Goal: Information Seeking & Learning: Check status

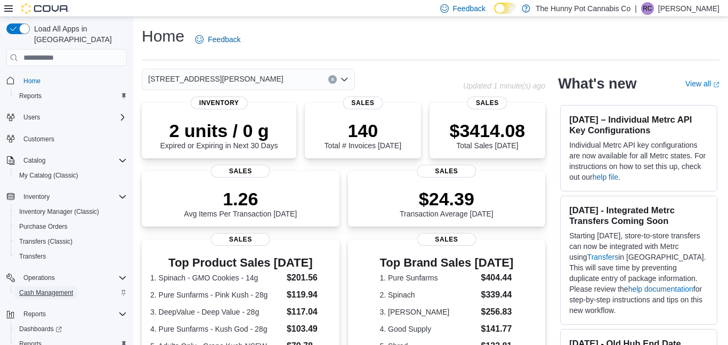
click at [60, 288] on span "Cash Management" at bounding box center [46, 292] width 54 height 9
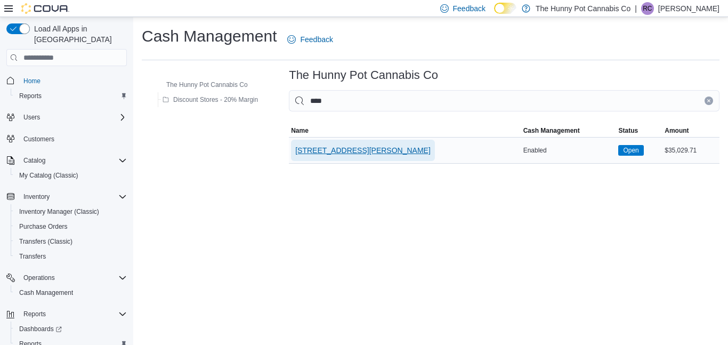
click at [347, 151] on span "[STREET_ADDRESS][PERSON_NAME]" at bounding box center [362, 150] width 135 height 11
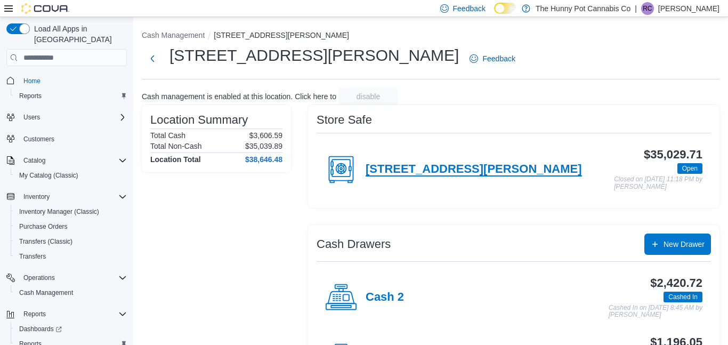
click at [402, 174] on h4 "[STREET_ADDRESS][PERSON_NAME]" at bounding box center [473, 169] width 216 height 14
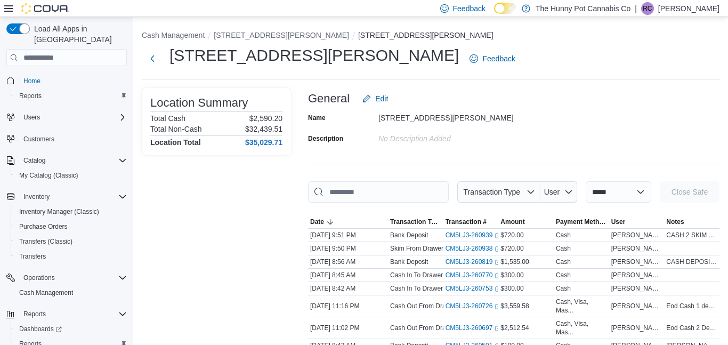
scroll to position [26, 0]
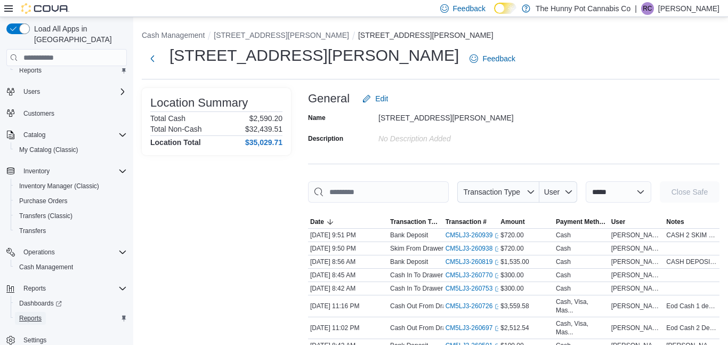
click at [34, 314] on span "Reports" at bounding box center [30, 318] width 22 height 9
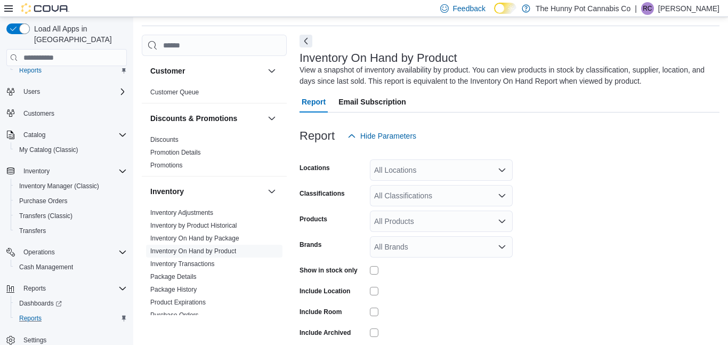
scroll to position [36, 0]
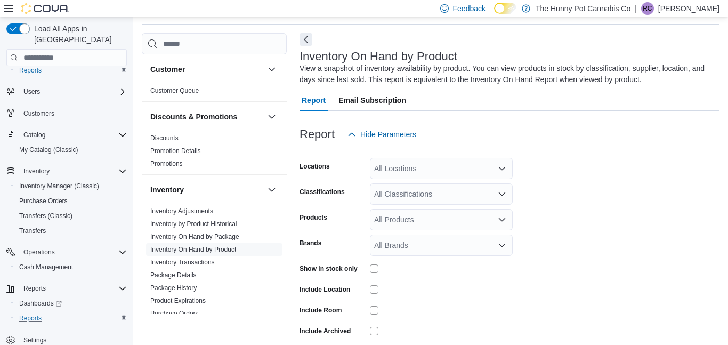
click at [448, 166] on div "All Locations" at bounding box center [441, 168] width 143 height 21
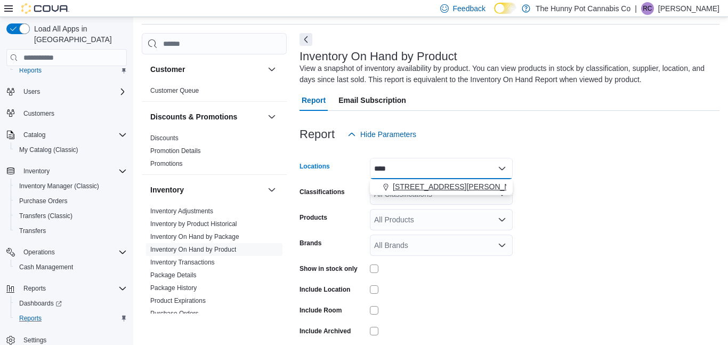
type input "****"
click at [447, 179] on button "[STREET_ADDRESS][PERSON_NAME]" at bounding box center [441, 186] width 143 height 15
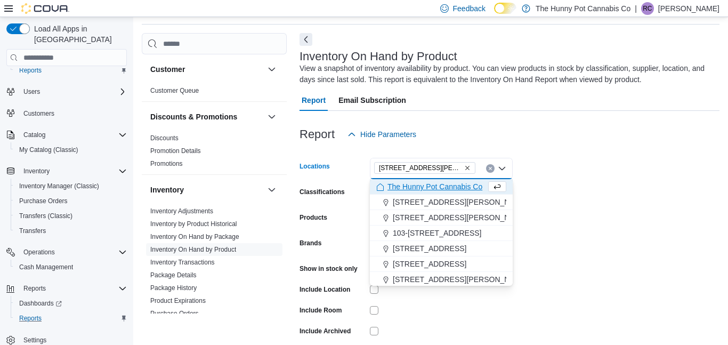
click at [543, 194] on form "Locations [STREET_ADDRESS][PERSON_NAME] Selected. [STREET_ADDRESS][PERSON_NAME]…" at bounding box center [509, 257] width 420 height 224
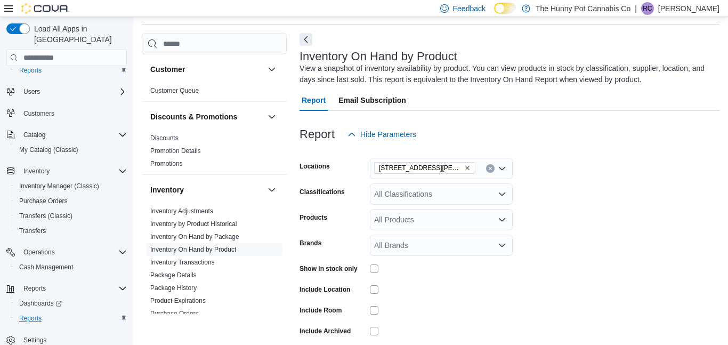
click at [456, 194] on div "All Classifications" at bounding box center [441, 193] width 143 height 21
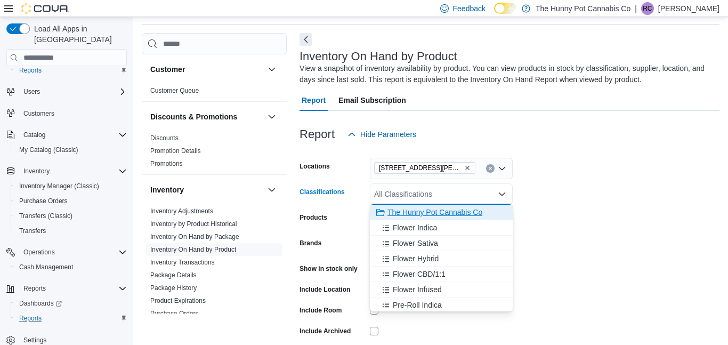
click at [447, 218] on button "The Hunny Pot Cannabis Co" at bounding box center [441, 212] width 143 height 15
click at [595, 199] on form "Locations [STREET_ADDRESS][PERSON_NAME] The Hunny Pot Cannabis Co Combo box. Se…" at bounding box center [509, 257] width 420 height 224
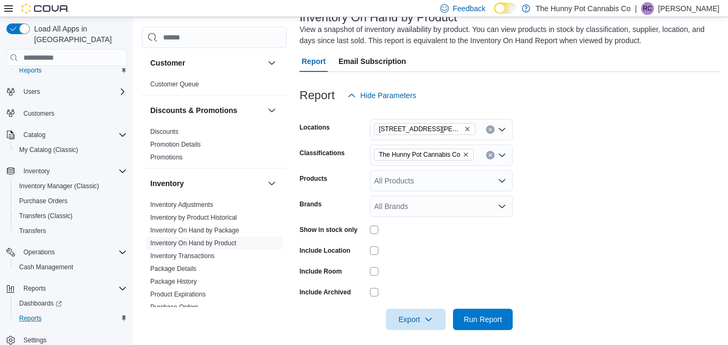
scroll to position [81, 0]
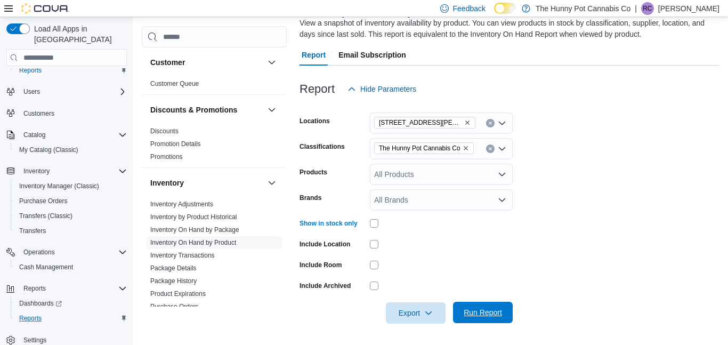
click at [482, 304] on span "Run Report" at bounding box center [482, 311] width 47 height 21
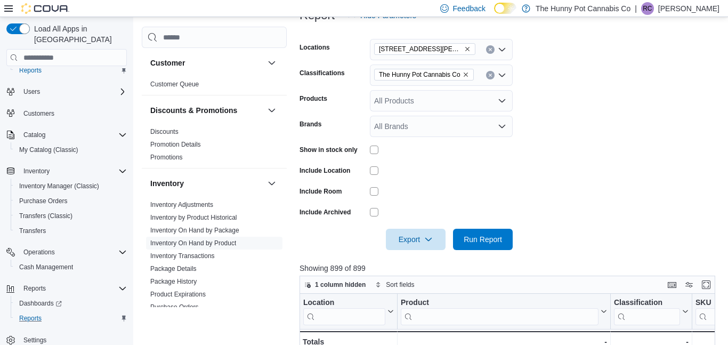
scroll to position [220, 0]
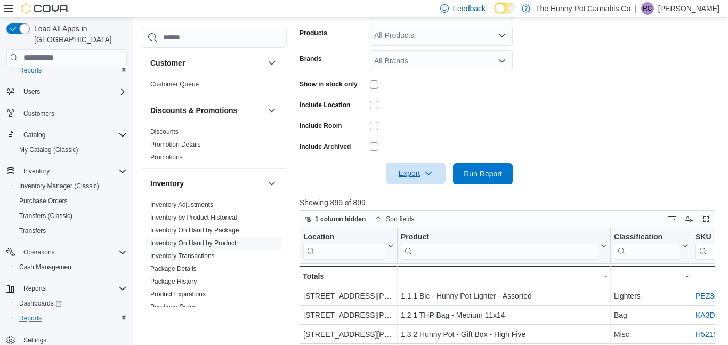
click at [428, 174] on icon "button" at bounding box center [428, 173] width 9 height 9
click at [426, 200] on button "Export to Excel" at bounding box center [417, 194] width 61 height 21
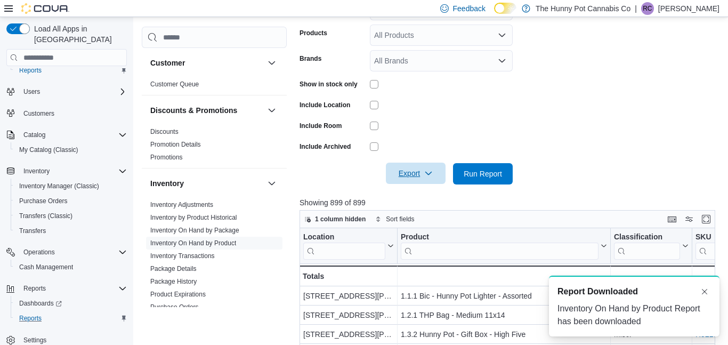
scroll to position [0, 0]
